Goal: Information Seeking & Learning: Learn about a topic

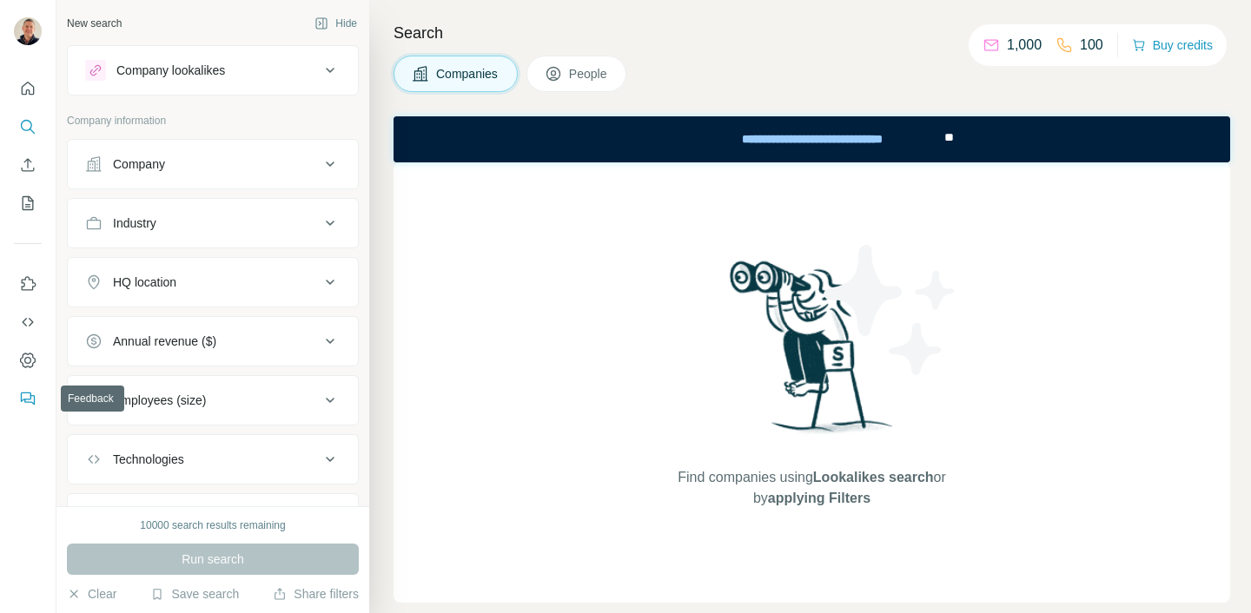
click at [28, 398] on icon "Feedback" at bounding box center [27, 398] width 17 height 17
click at [27, 361] on icon "Dashboard" at bounding box center [27, 360] width 17 height 17
click at [329, 160] on icon at bounding box center [330, 164] width 21 height 21
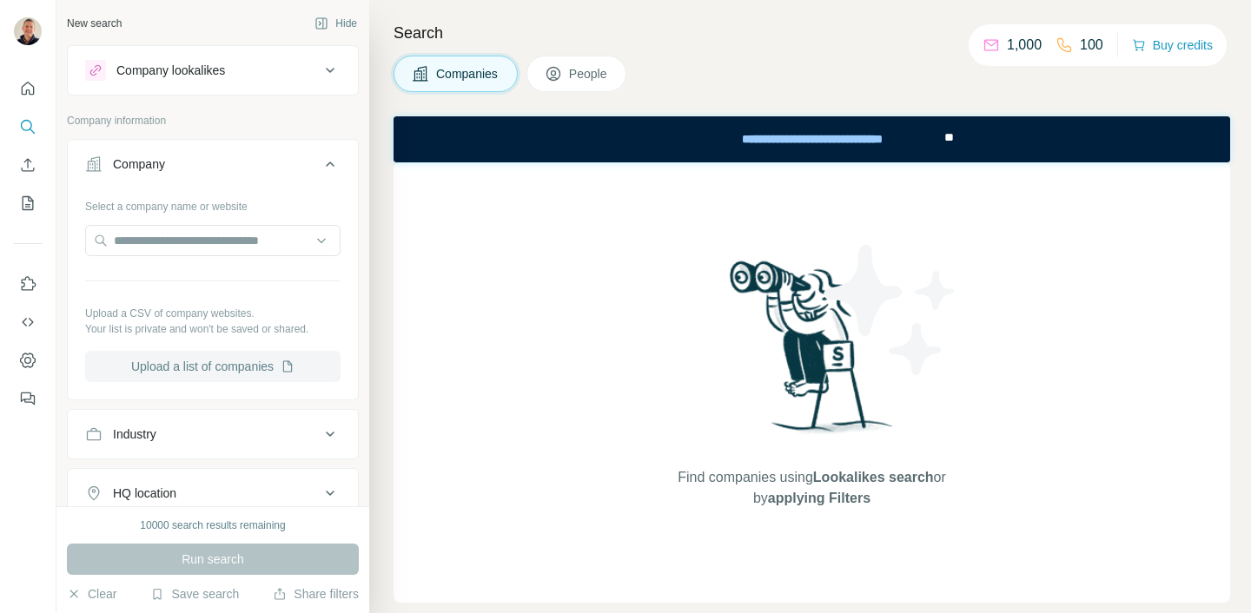
click at [207, 366] on button "Upload a list of companies" at bounding box center [212, 366] width 255 height 31
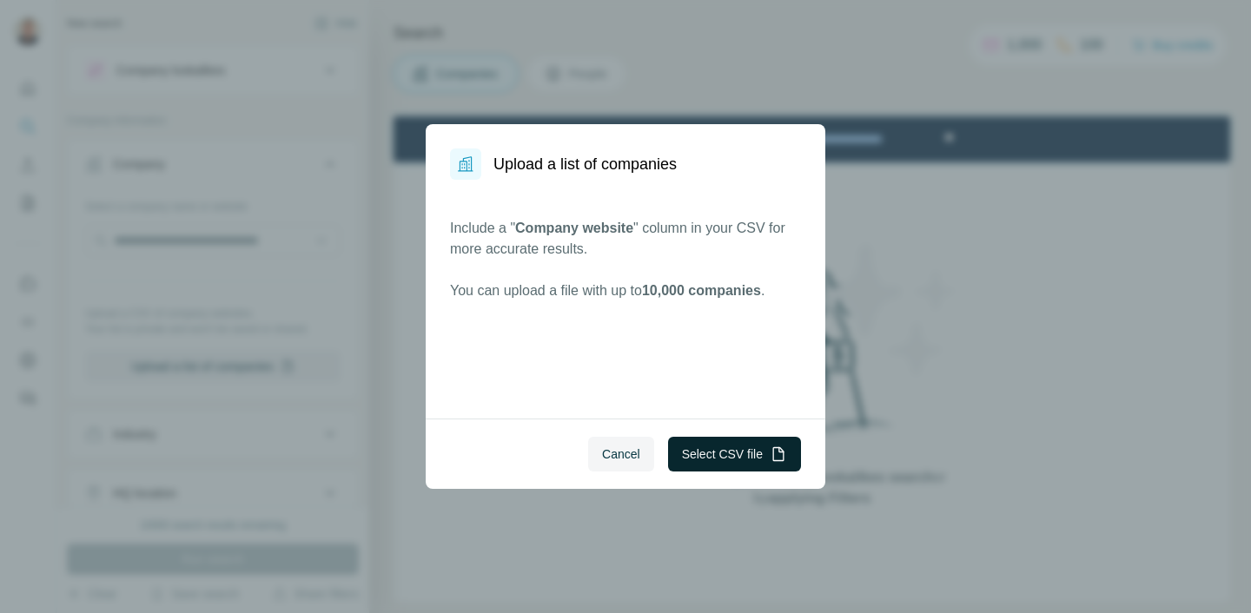
click at [705, 456] on button "Select CSV file" at bounding box center [734, 454] width 133 height 35
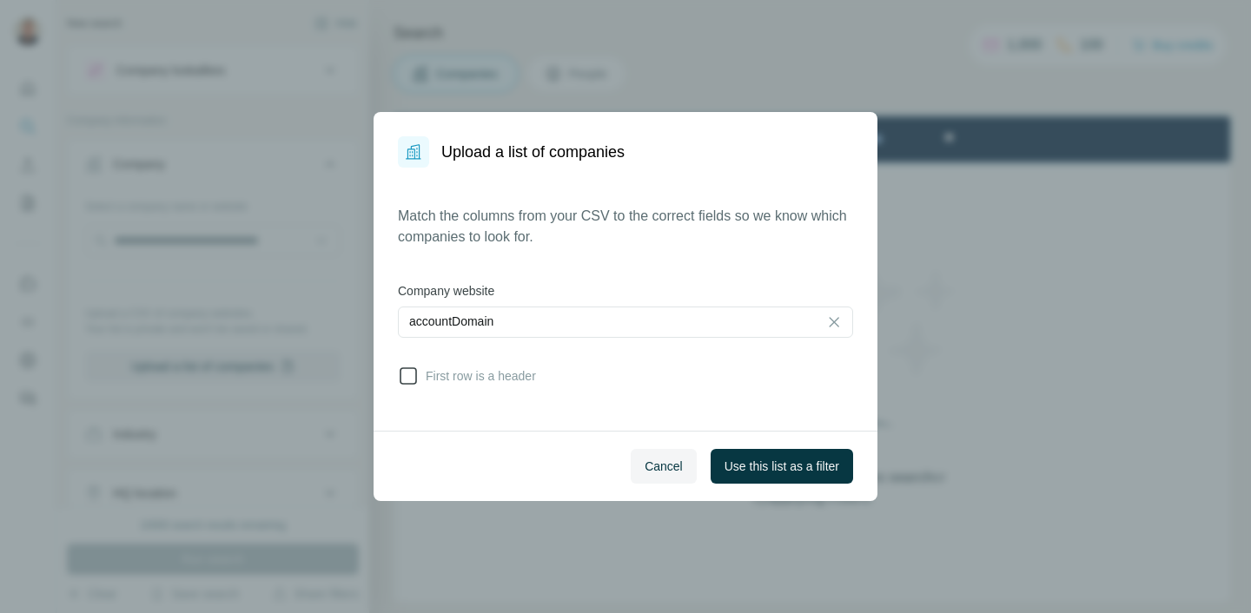
click at [413, 374] on icon at bounding box center [408, 376] width 21 height 21
click at [757, 467] on span "Use this list as a filter" at bounding box center [782, 466] width 115 height 17
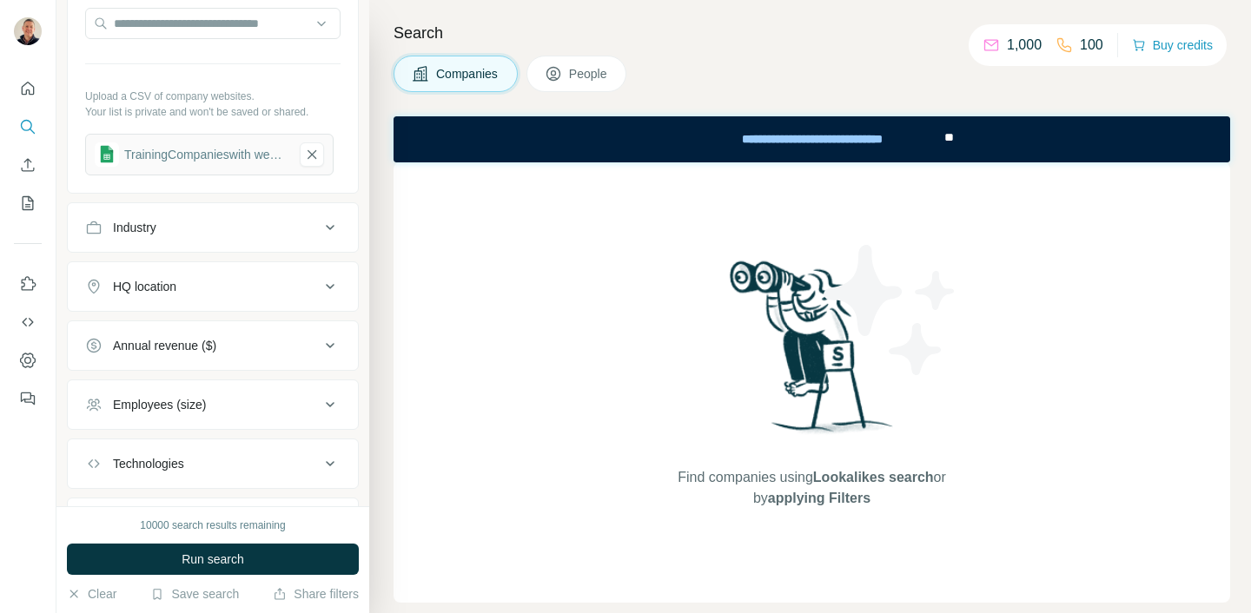
scroll to position [295, 0]
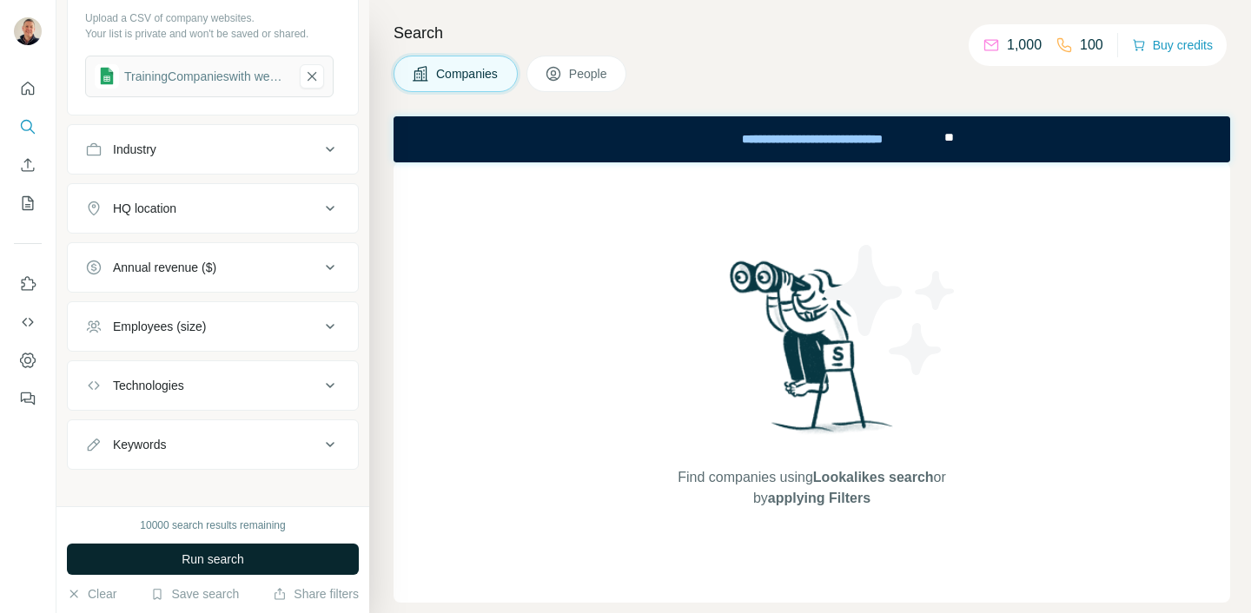
click at [196, 561] on span "Run search" at bounding box center [213, 559] width 63 height 17
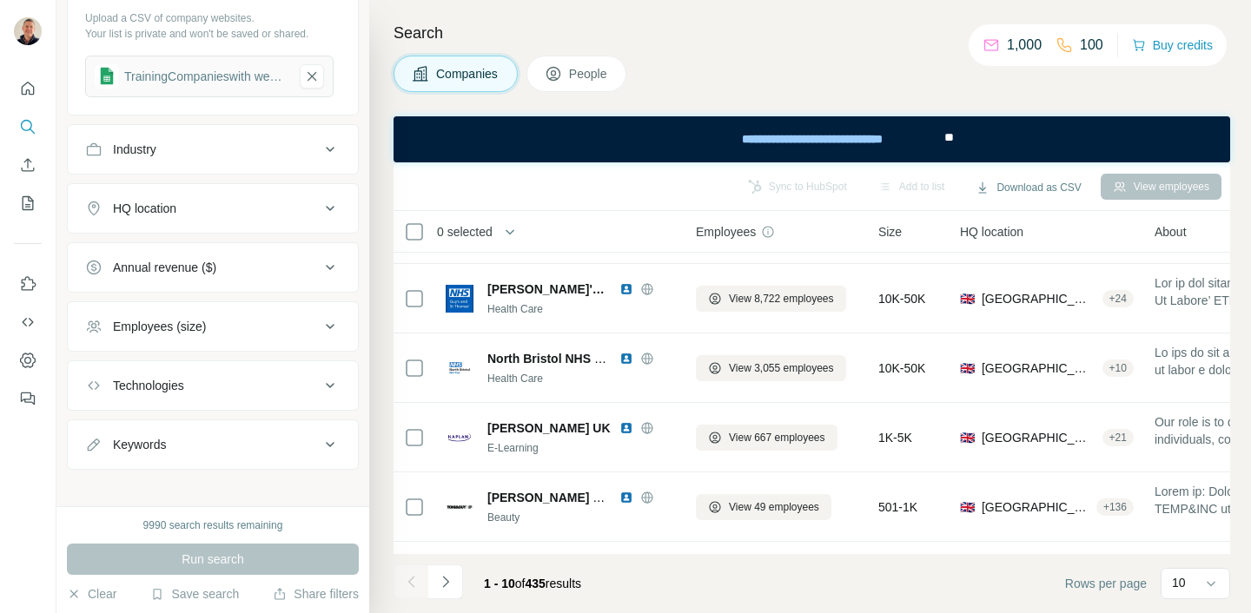
scroll to position [0, 0]
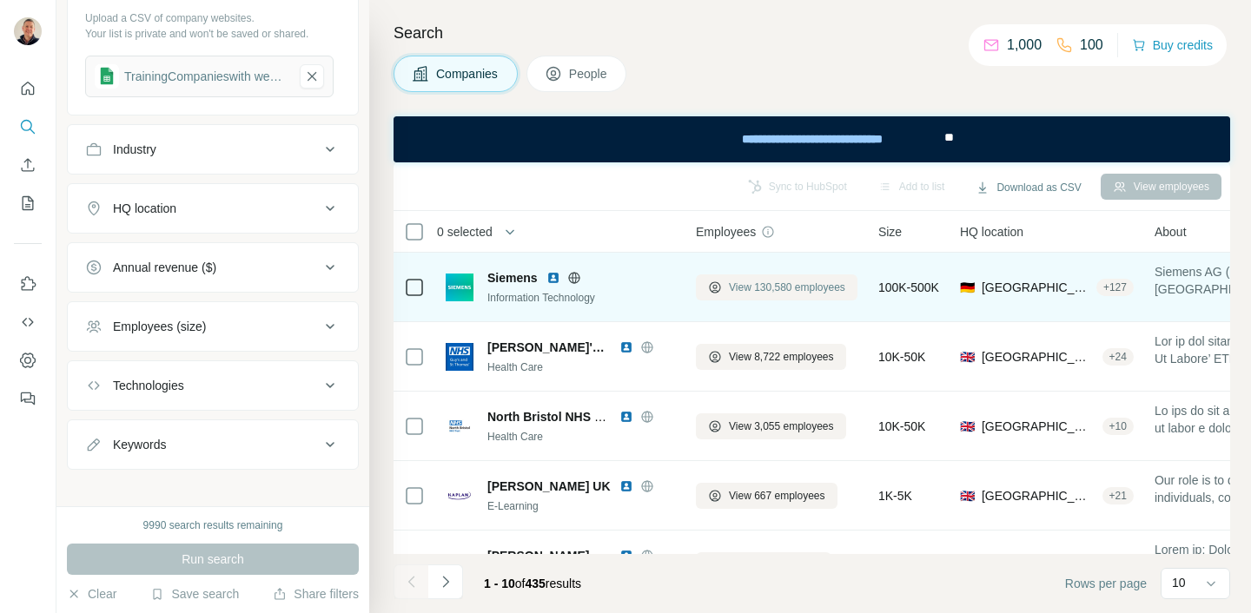
click at [781, 284] on span "View 130,580 employees" at bounding box center [787, 288] width 116 height 16
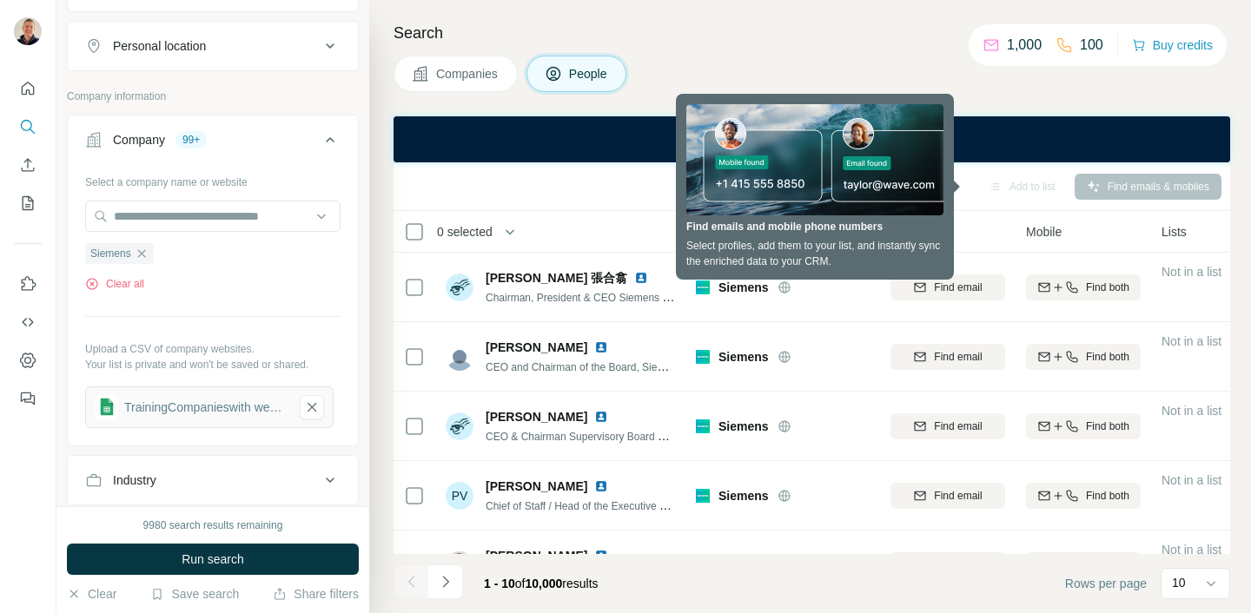
click at [461, 74] on span "Companies" at bounding box center [467, 73] width 63 height 17
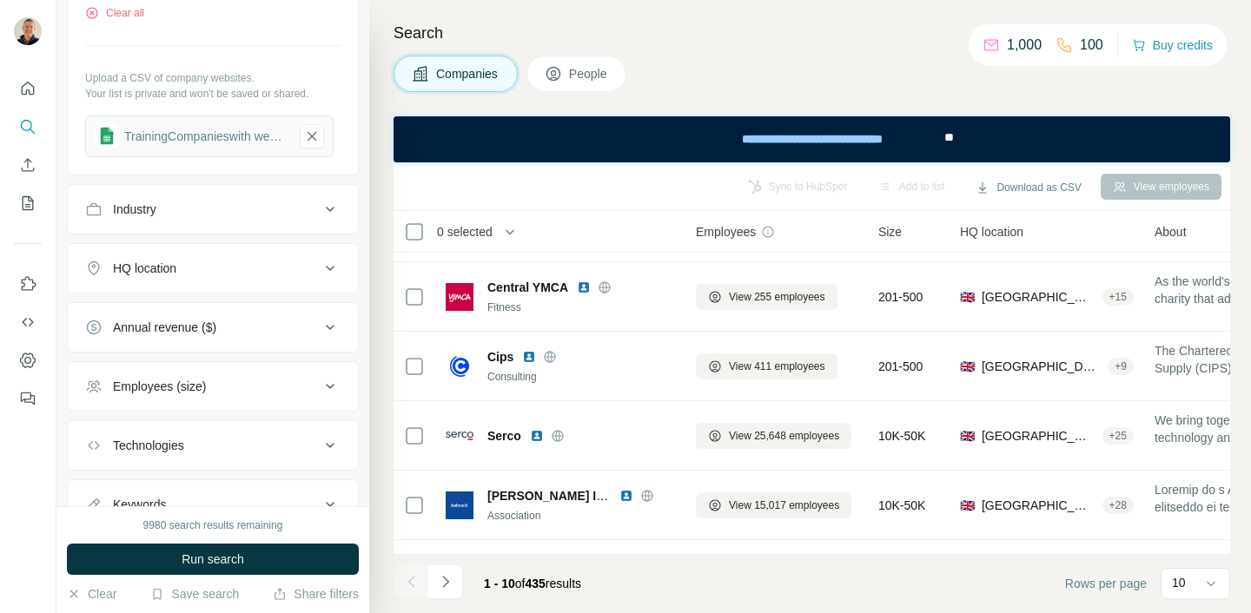
scroll to position [394, 0]
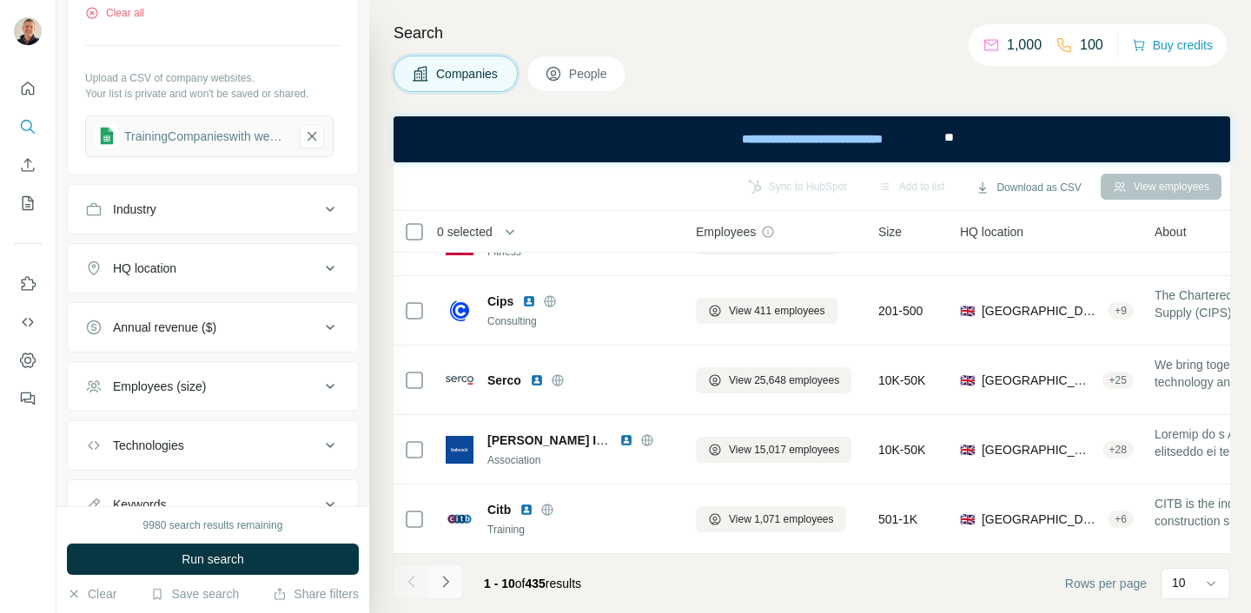
click at [448, 578] on icon "Navigate to next page" at bounding box center [445, 581] width 17 height 17
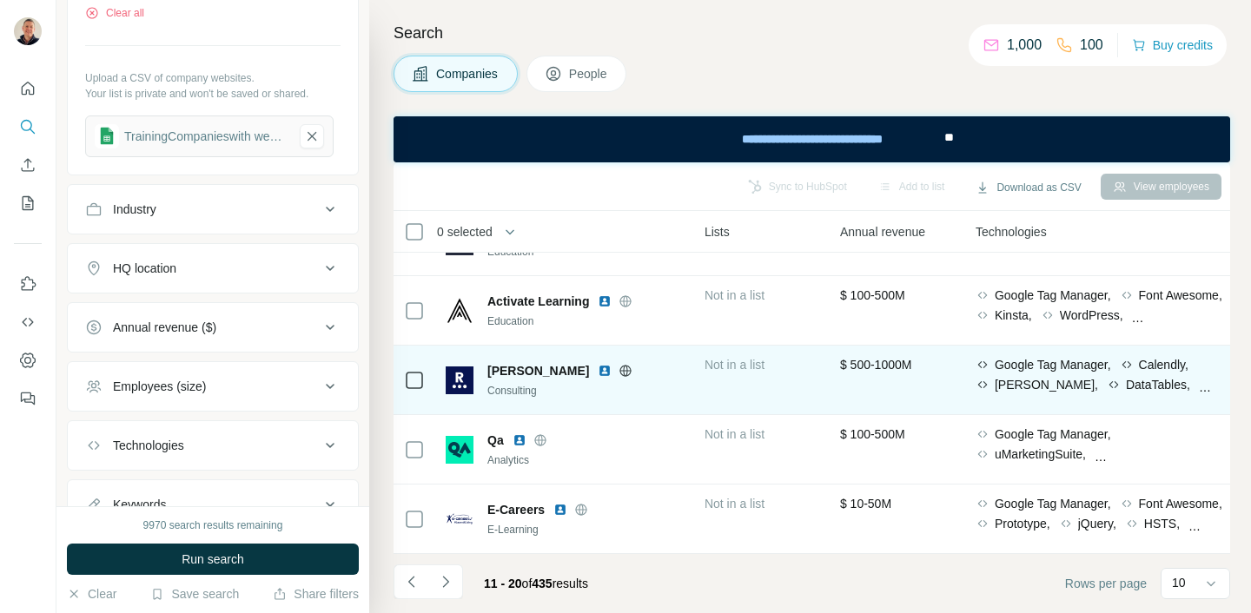
scroll to position [394, 703]
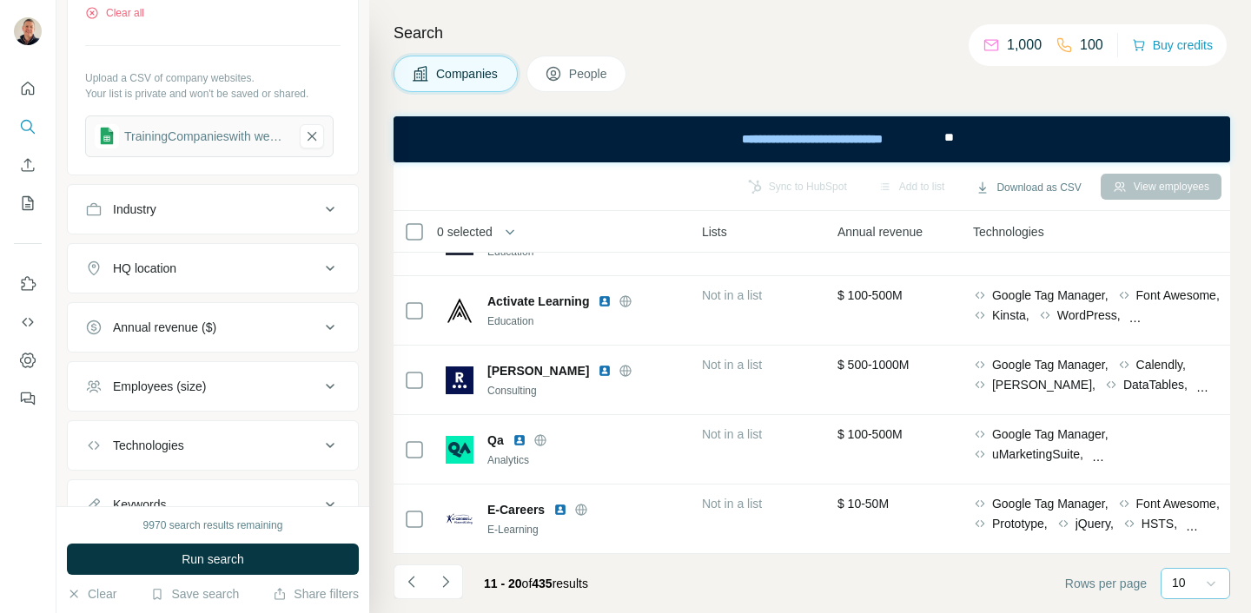
click at [1215, 584] on icon at bounding box center [1210, 583] width 17 height 17
click at [1189, 447] on p "60" at bounding box center [1182, 450] width 14 height 17
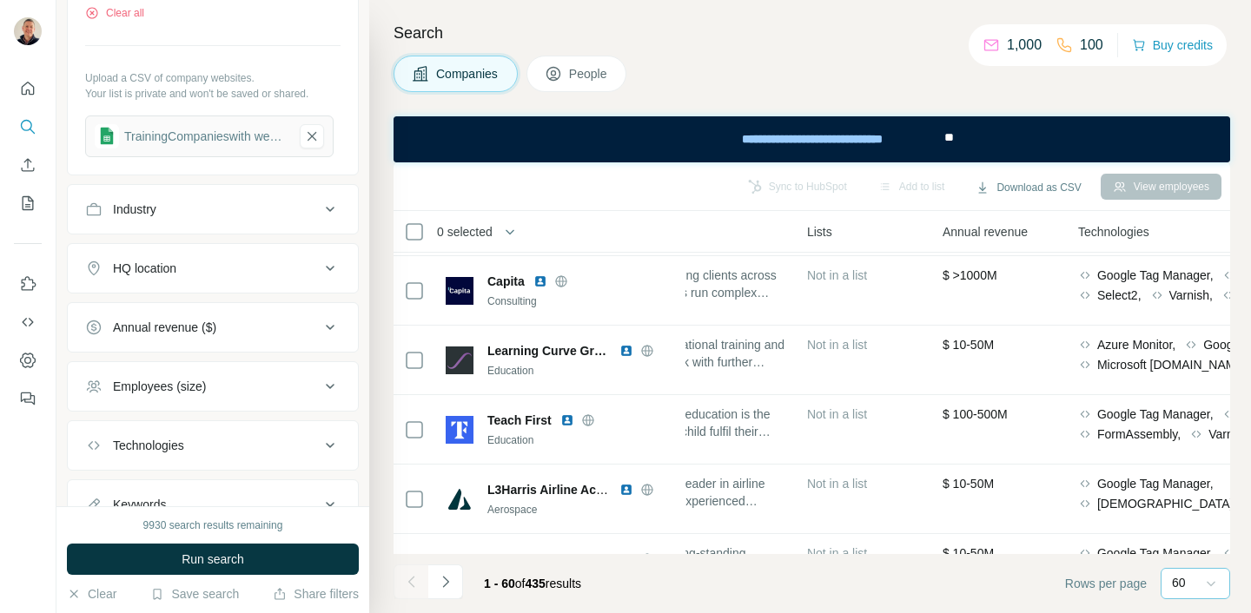
scroll to position [1450, 626]
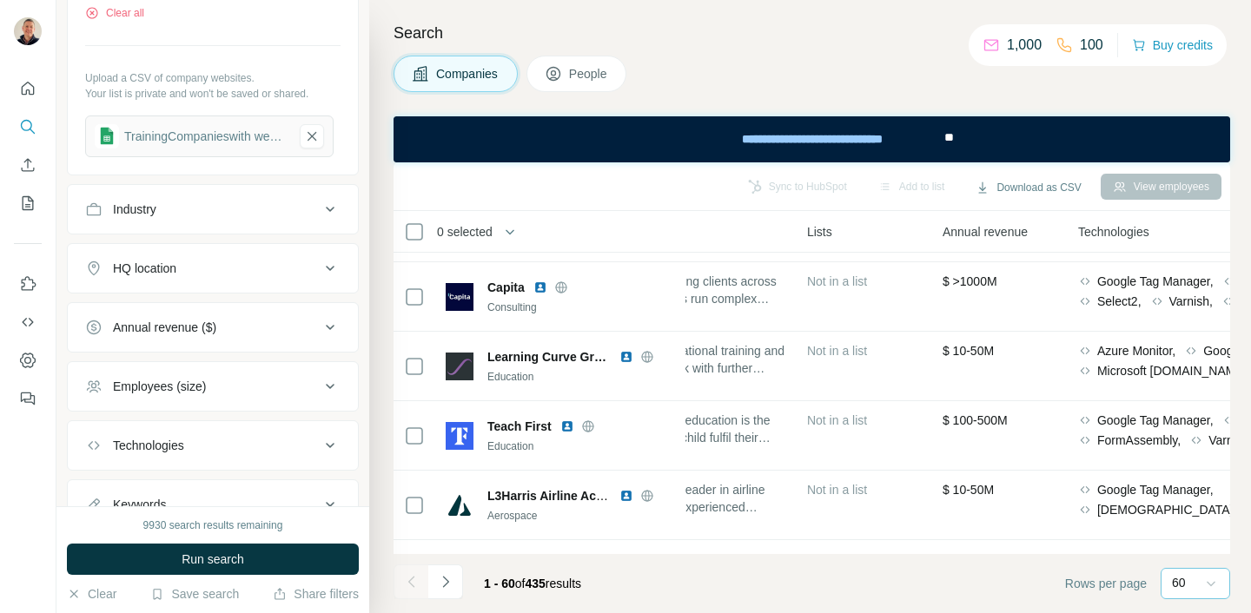
click at [327, 208] on icon at bounding box center [330, 209] width 9 height 5
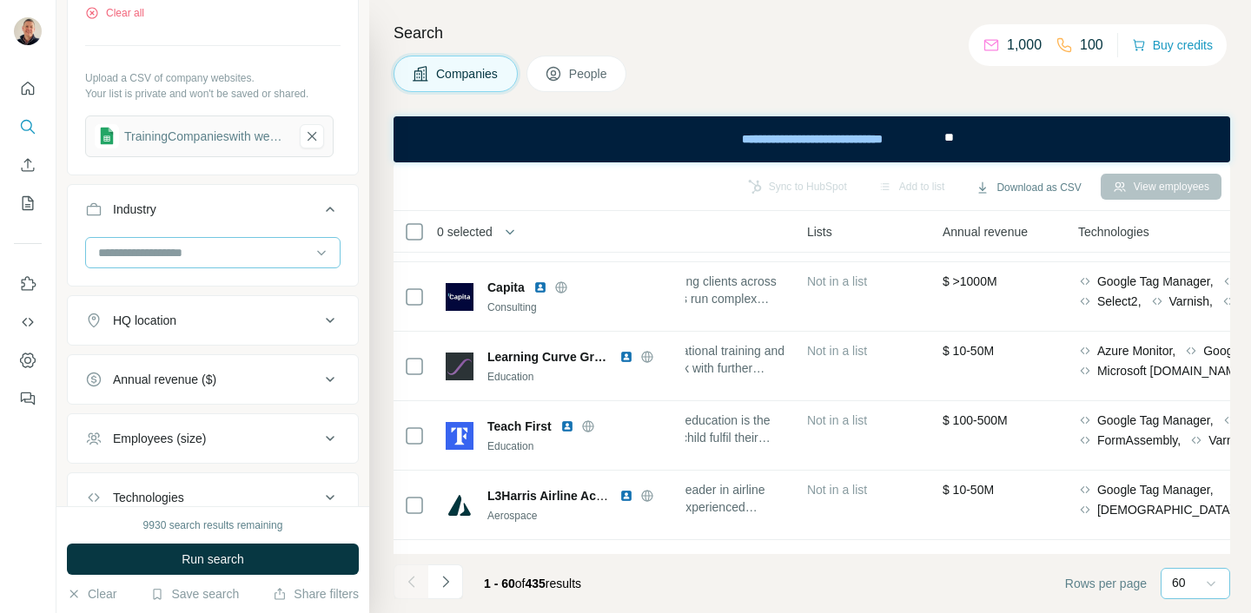
click at [200, 246] on input at bounding box center [203, 252] width 215 height 19
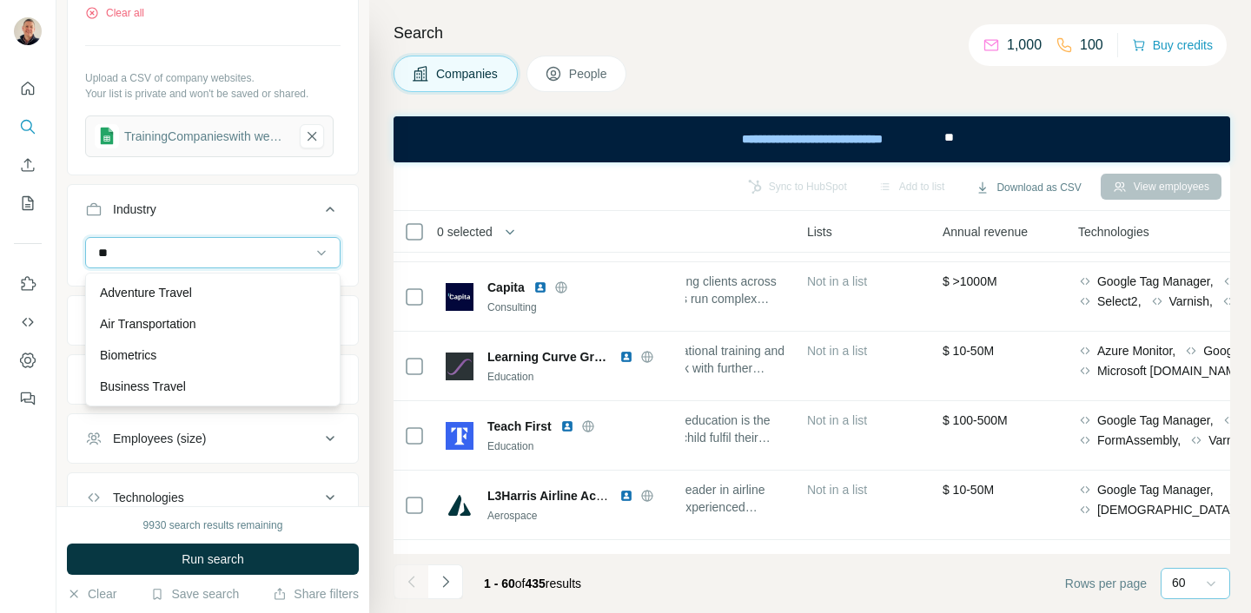
type input "***"
click at [200, 246] on input "***" at bounding box center [203, 252] width 215 height 19
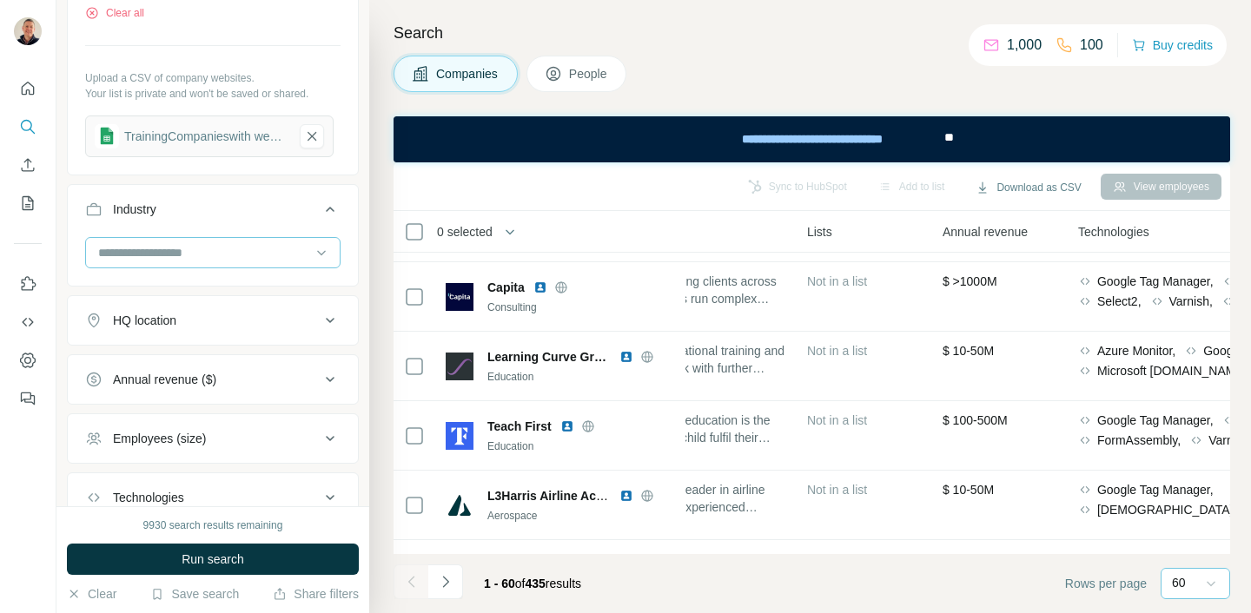
click at [203, 264] on div at bounding box center [203, 253] width 215 height 30
type input "*"
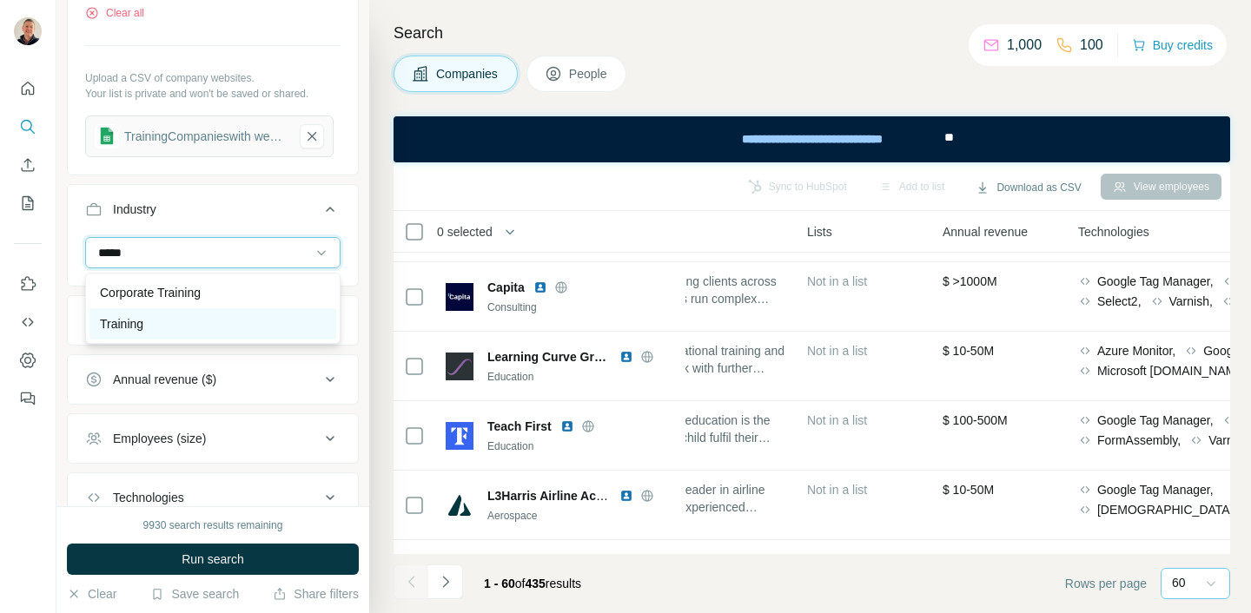
type input "*****"
click at [129, 332] on p "Training" at bounding box center [121, 323] width 43 height 17
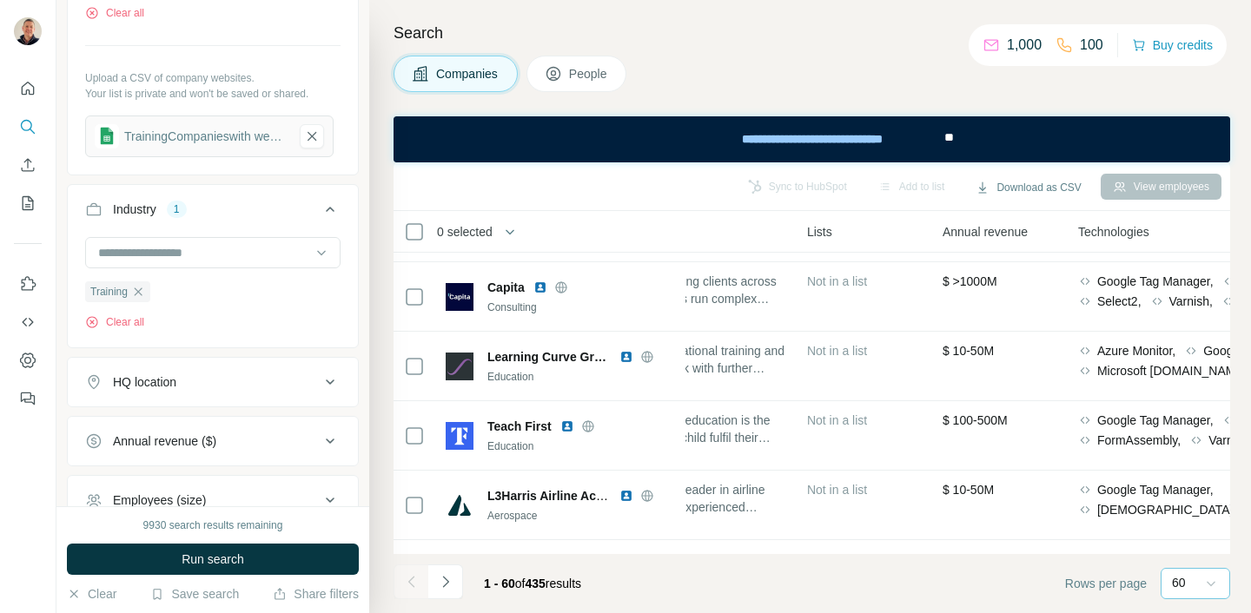
click at [240, 381] on div "HQ location" at bounding box center [202, 382] width 235 height 17
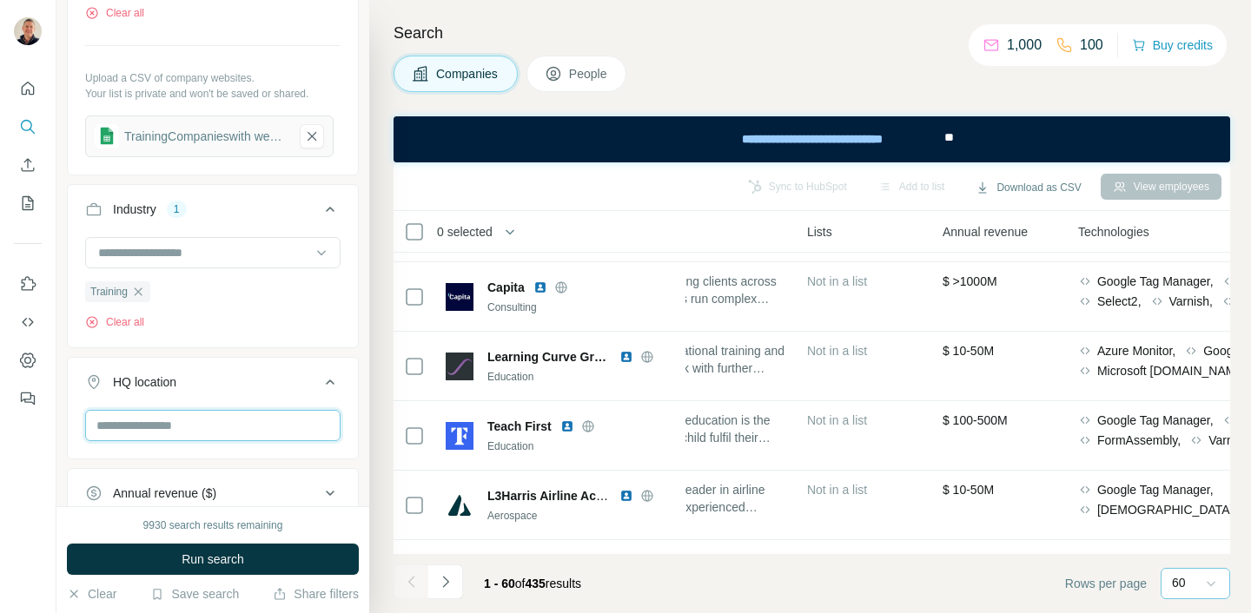
click at [181, 427] on input "text" at bounding box center [212, 425] width 255 height 31
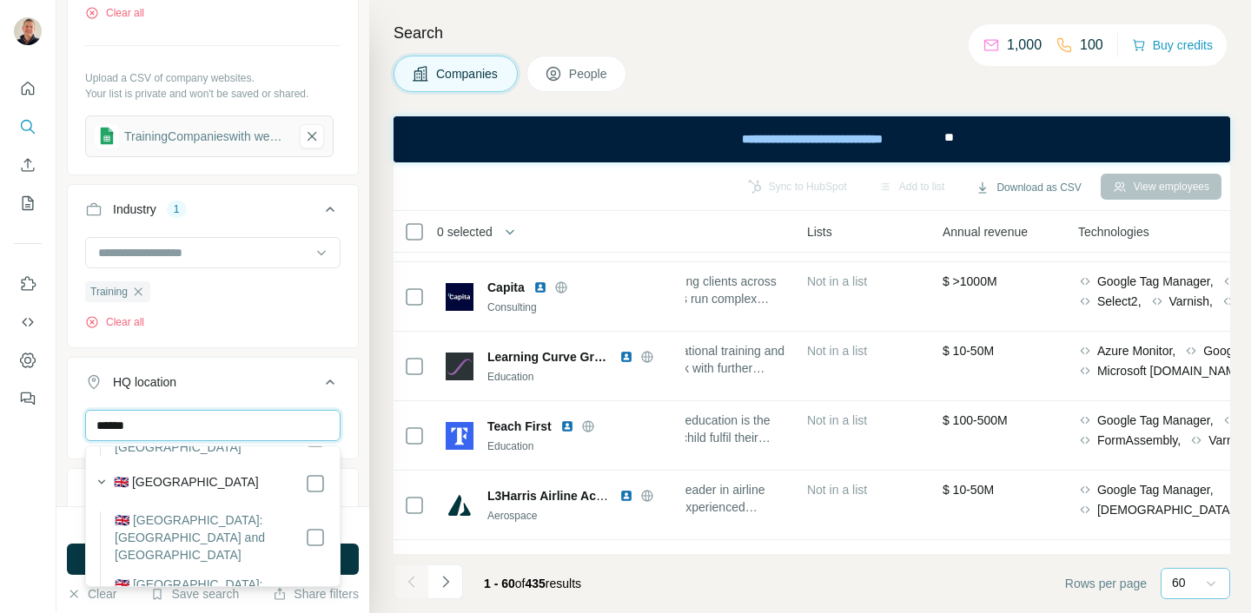
scroll to position [374, 0]
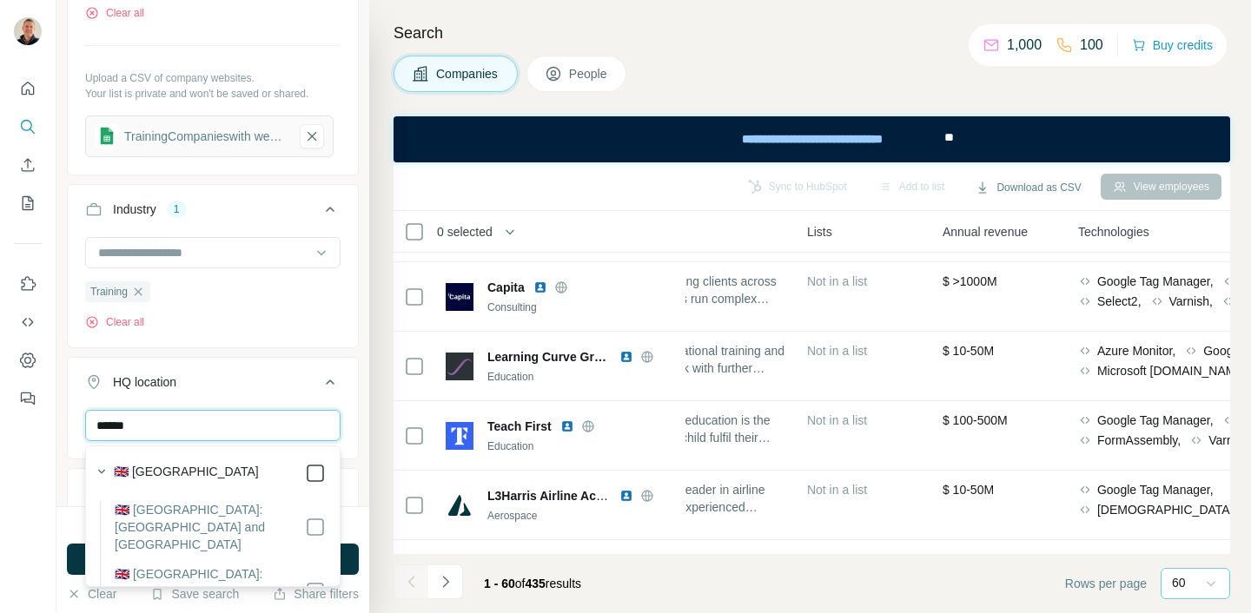
type input "******"
click at [185, 467] on label "🇬🇧 [GEOGRAPHIC_DATA]" at bounding box center [186, 473] width 145 height 21
click at [183, 463] on label "🇬🇧 [GEOGRAPHIC_DATA]" at bounding box center [186, 473] width 145 height 21
click at [154, 422] on input "******" at bounding box center [212, 425] width 255 height 31
click at [222, 300] on div "Training Clear all" at bounding box center [212, 283] width 255 height 93
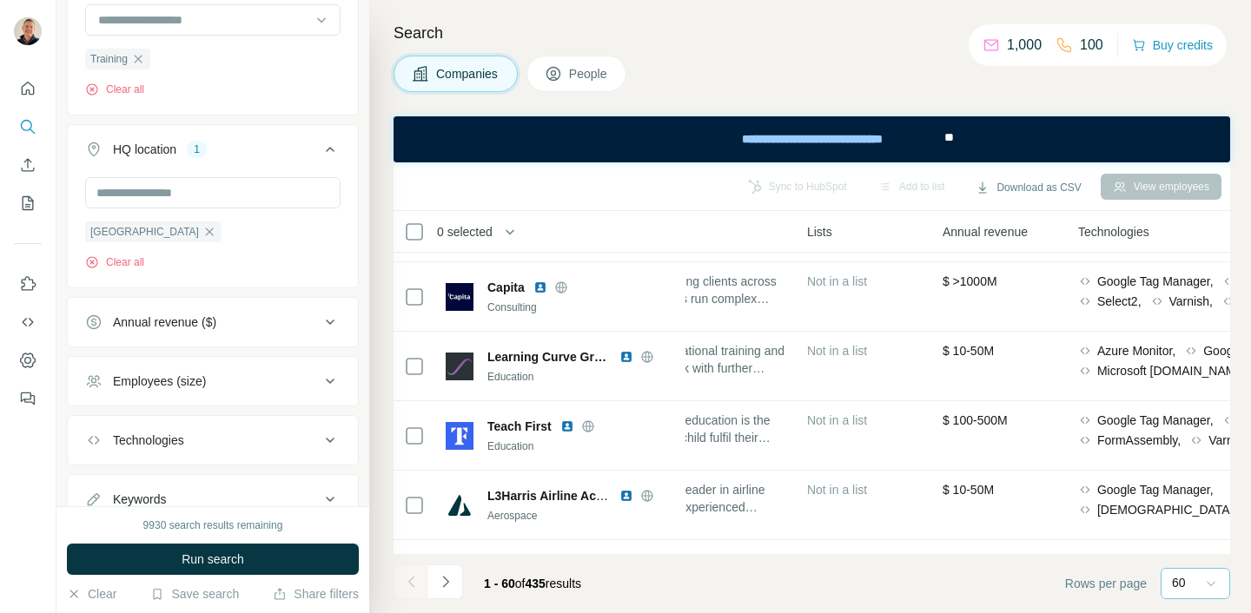
scroll to position [524, 0]
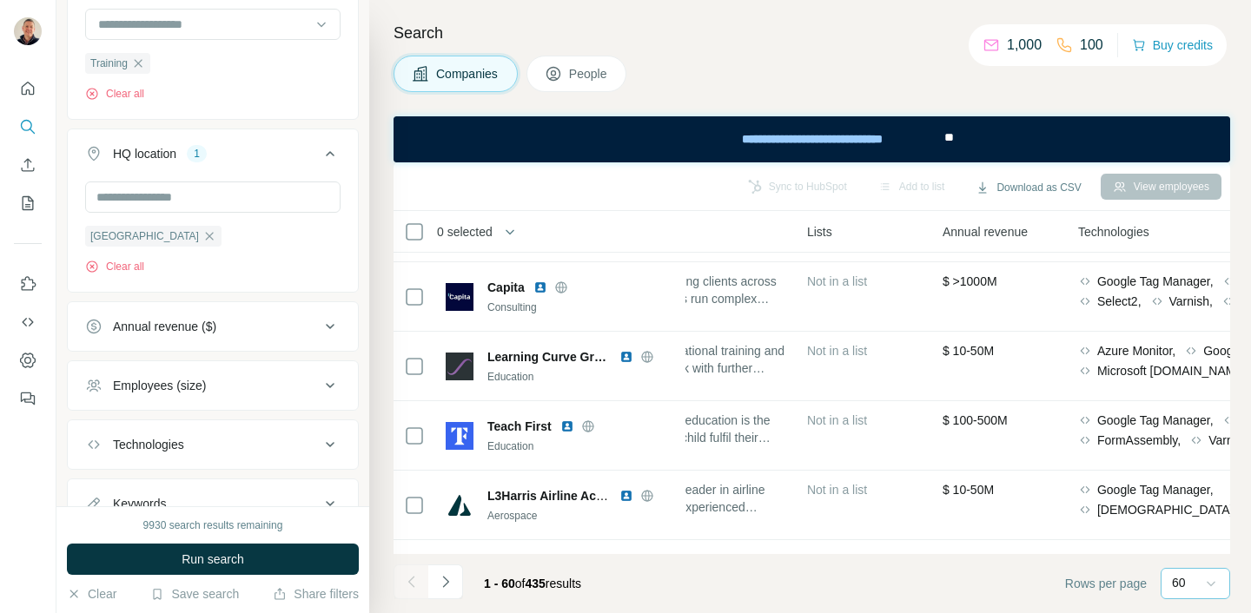
click at [328, 324] on icon at bounding box center [330, 326] width 21 height 21
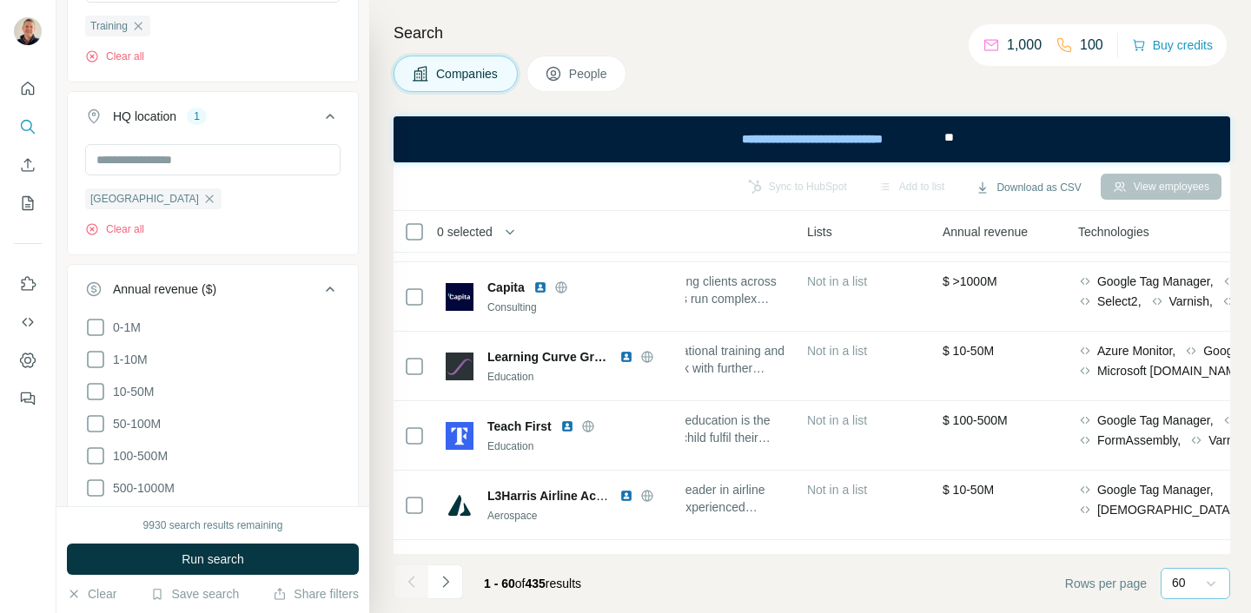
scroll to position [568, 0]
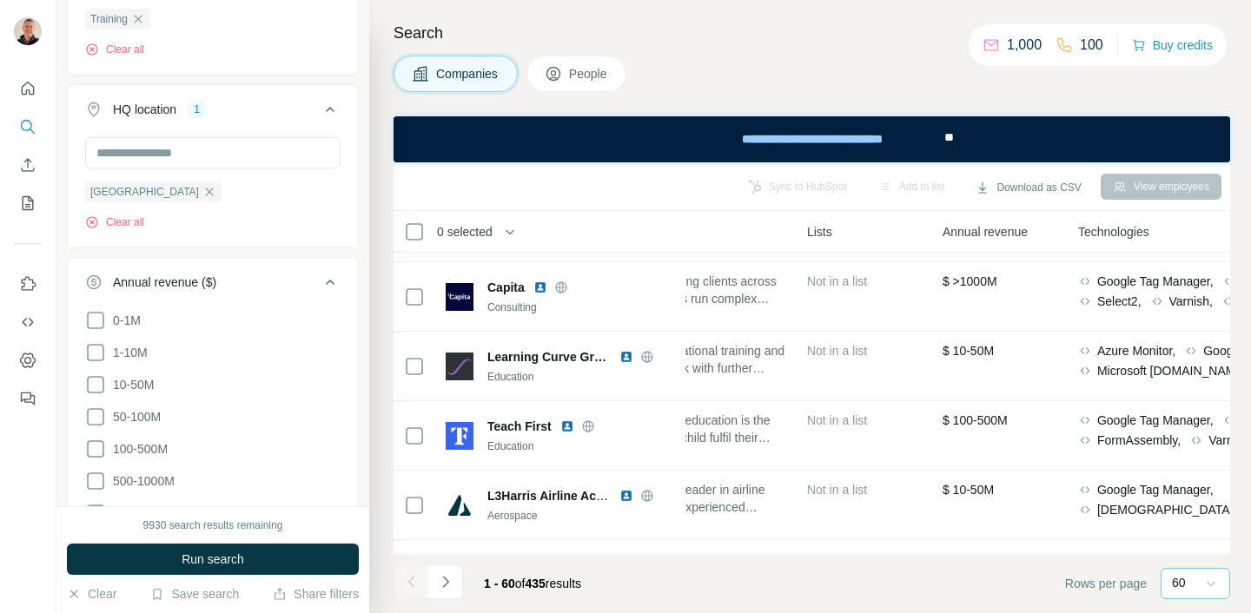
click at [98, 328] on icon at bounding box center [95, 320] width 21 height 21
click at [97, 354] on icon at bounding box center [95, 352] width 21 height 21
click at [101, 387] on icon at bounding box center [95, 384] width 21 height 21
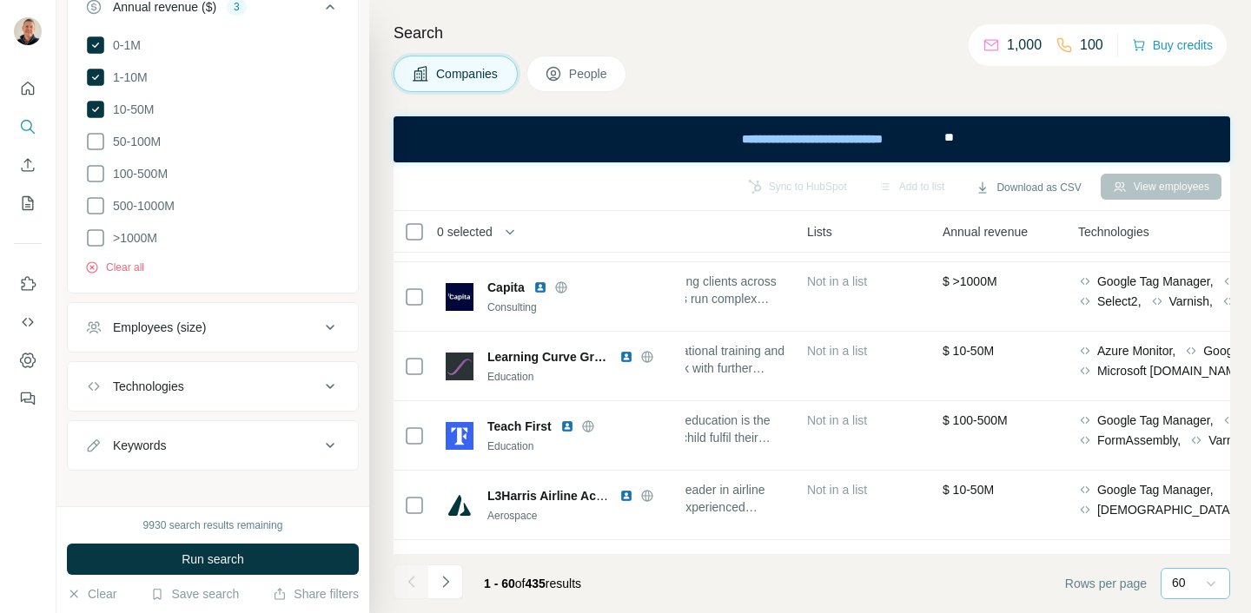
scroll to position [847, 0]
click at [328, 320] on icon at bounding box center [330, 324] width 21 height 21
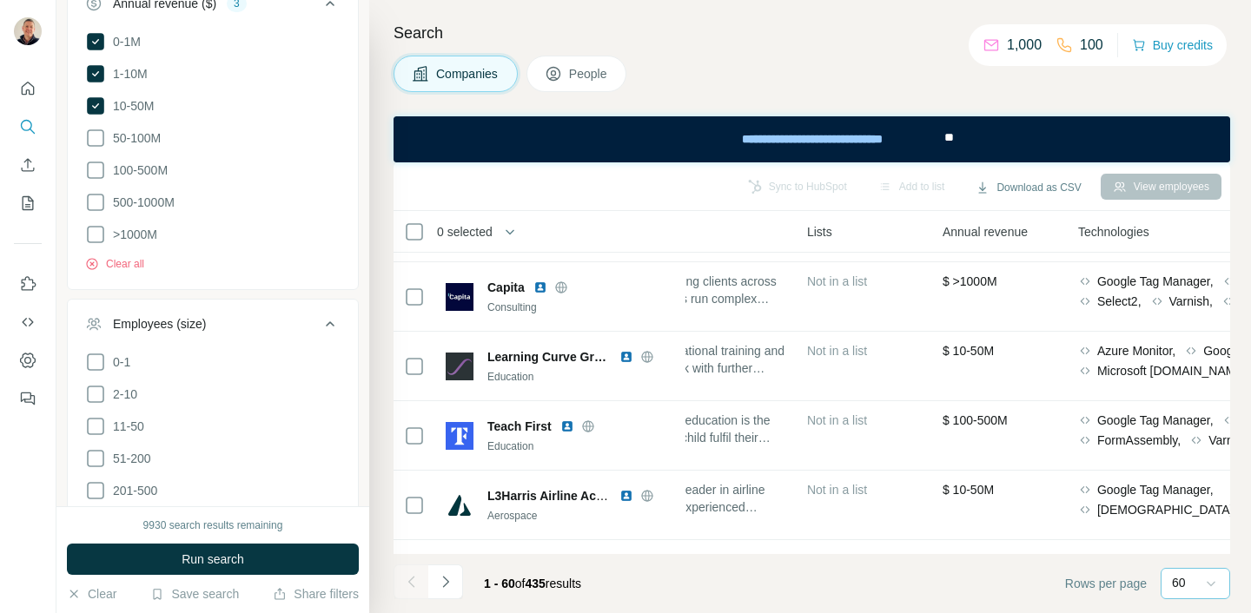
click at [329, 316] on icon at bounding box center [330, 324] width 21 height 21
click at [326, 382] on icon at bounding box center [330, 383] width 21 height 21
click at [330, 381] on icon at bounding box center [330, 383] width 21 height 21
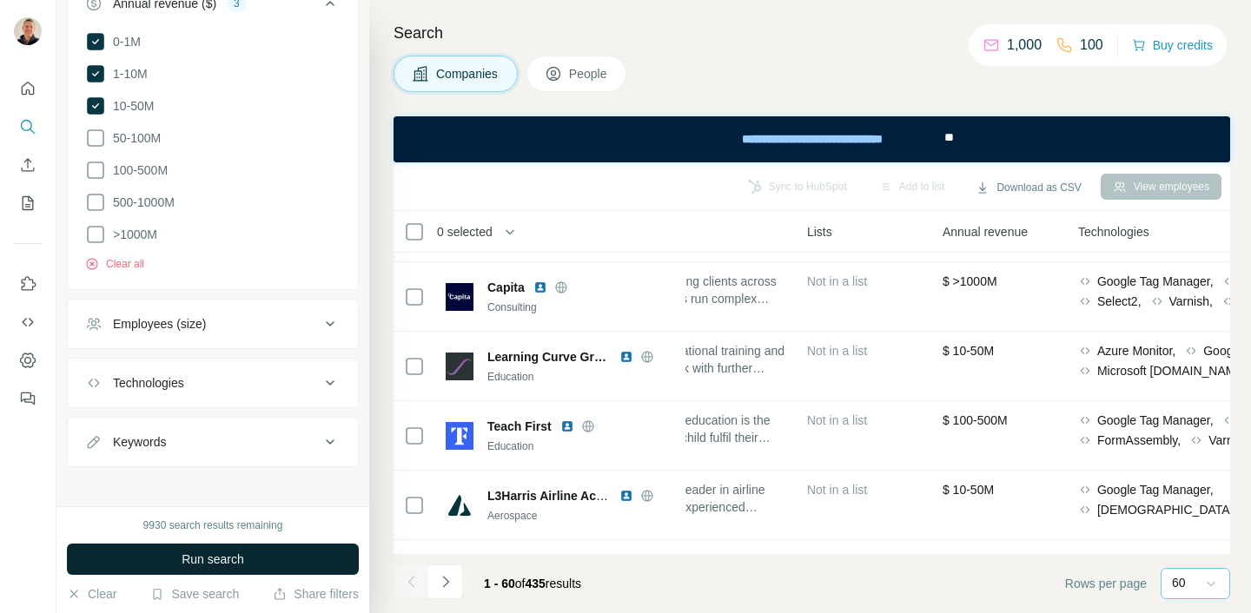
click at [213, 558] on span "Run search" at bounding box center [213, 559] width 63 height 17
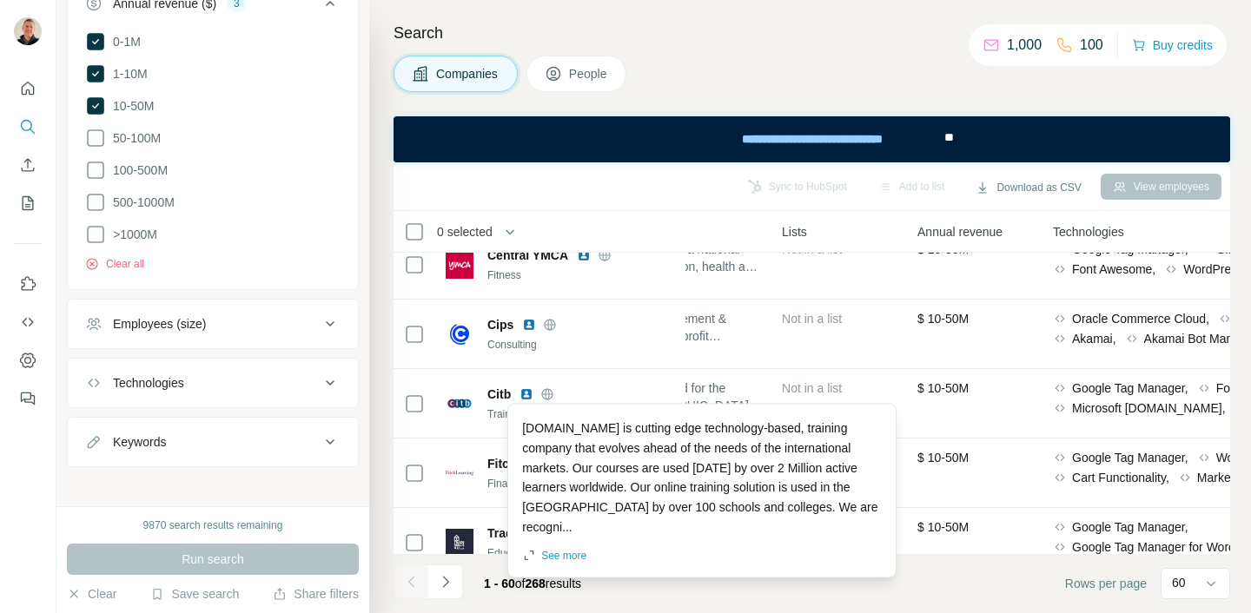
scroll to position [0, 626]
